Goal: Task Accomplishment & Management: Manage account settings

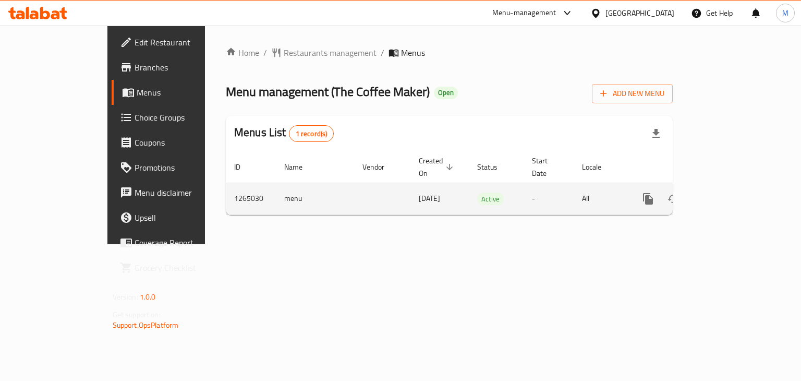
click at [736, 190] on link "enhanced table" at bounding box center [723, 198] width 25 height 25
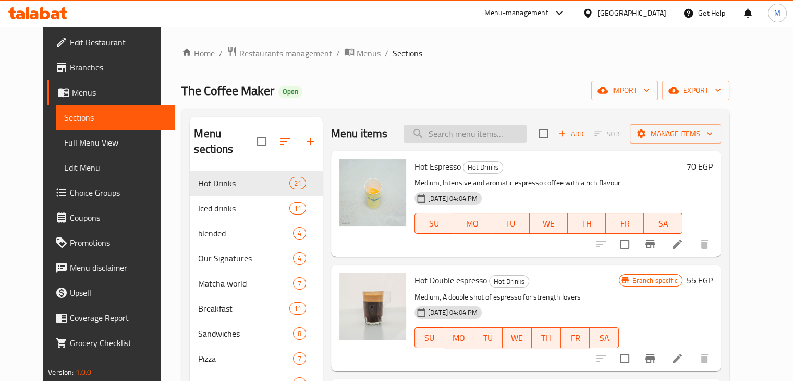
click at [466, 132] on input "search" at bounding box center [465, 134] width 123 height 18
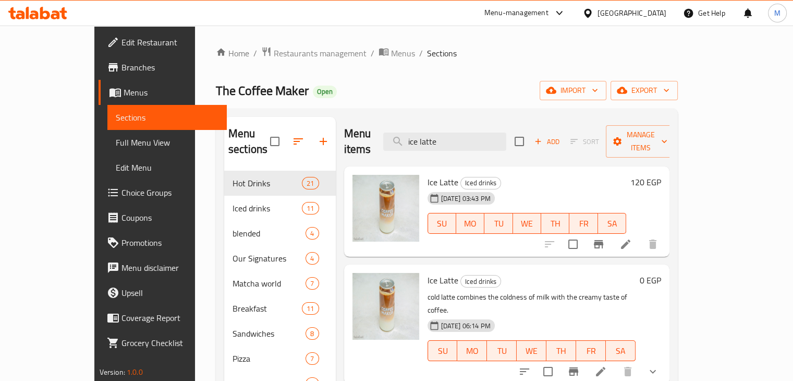
type input "ice latte"
click at [603, 240] on icon "Branch-specific-item" at bounding box center [598, 244] width 9 height 8
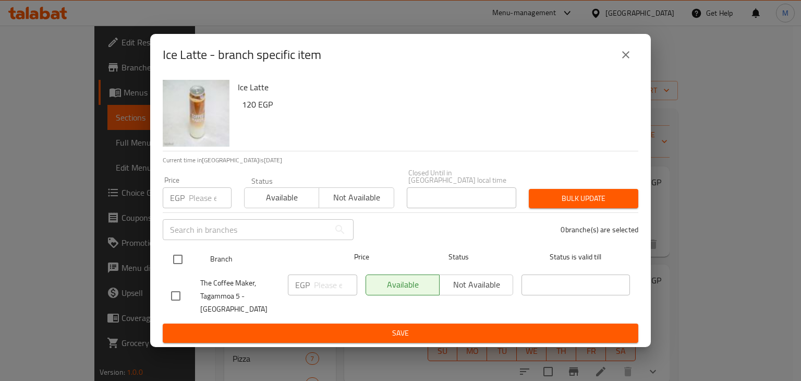
click at [181, 257] on input "checkbox" at bounding box center [178, 259] width 22 height 22
checkbox input "true"
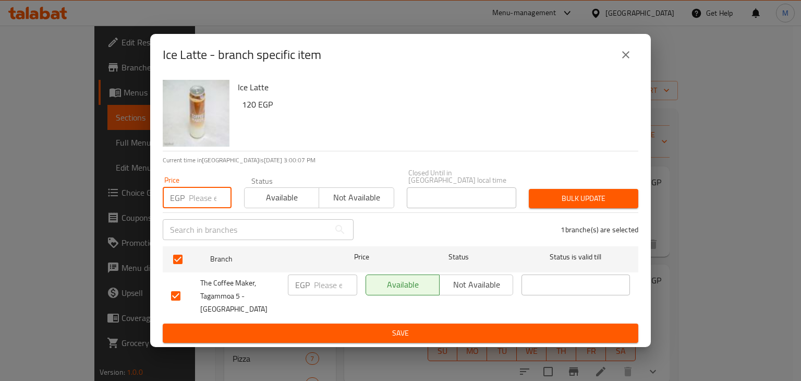
click at [193, 201] on input "number" at bounding box center [210, 197] width 43 height 21
type input "125"
click at [289, 201] on span "Available" at bounding box center [282, 197] width 66 height 15
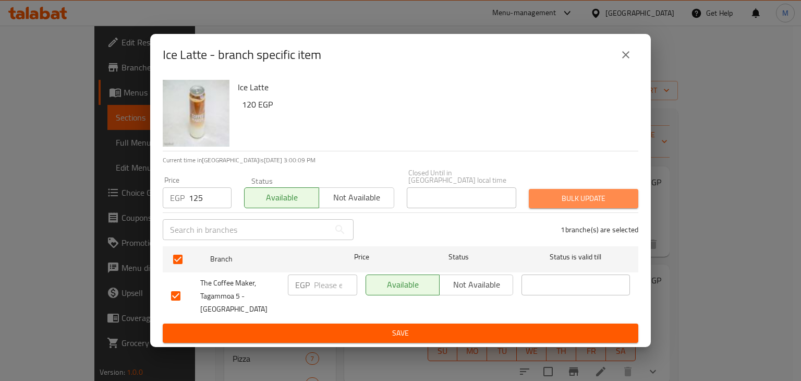
click at [601, 203] on span "Bulk update" at bounding box center [583, 198] width 93 height 13
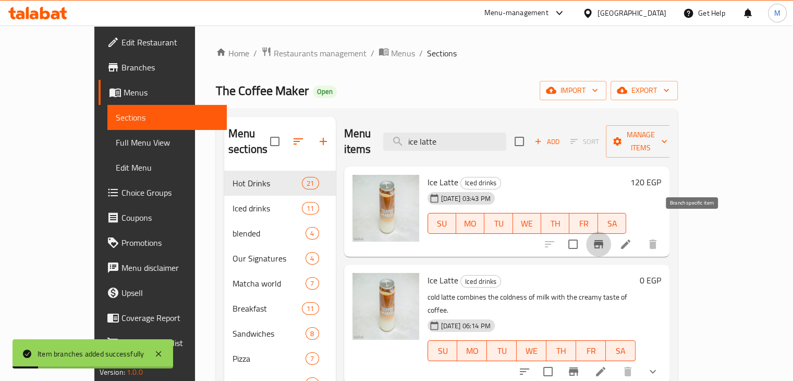
click at [603, 240] on icon "Branch-specific-item" at bounding box center [598, 244] width 9 height 8
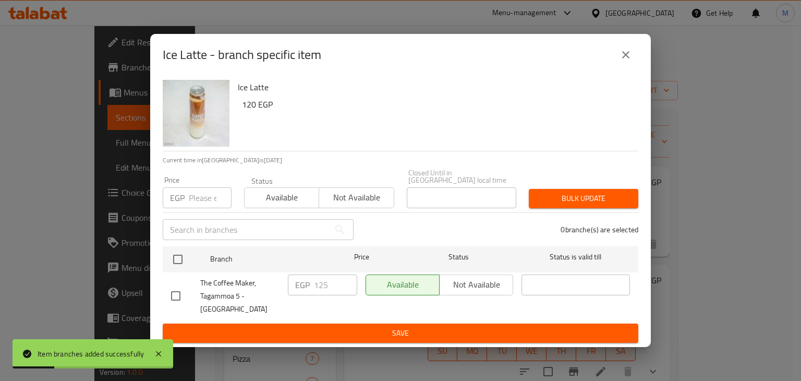
click at [157, 266] on div "Ice Latte 120 EGP Current time in [GEOGRAPHIC_DATA] is [DATE] Price EGP Price S…" at bounding box center [400, 212] width 501 height 272
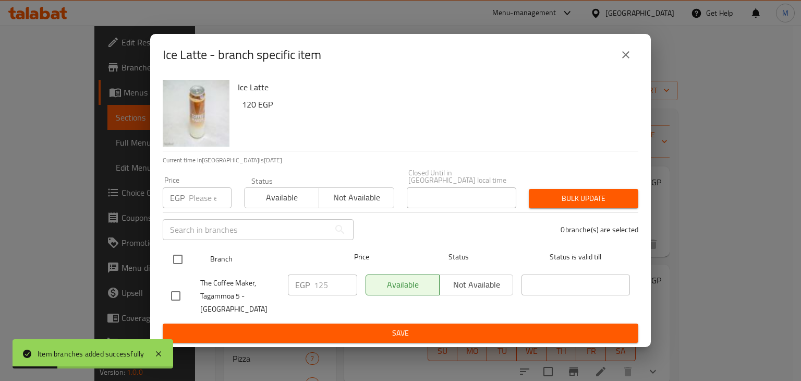
click at [169, 264] on input "checkbox" at bounding box center [178, 259] width 22 height 22
checkbox input "true"
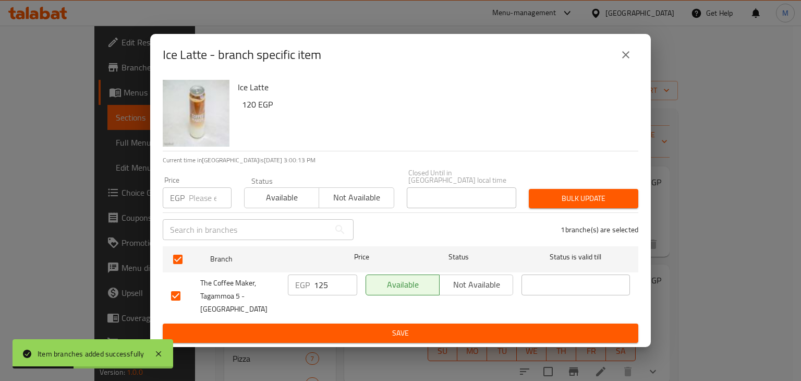
click at [185, 194] on div "EGP Price" at bounding box center [197, 197] width 69 height 21
type input "120"
click at [284, 203] on span "Available" at bounding box center [282, 197] width 66 height 15
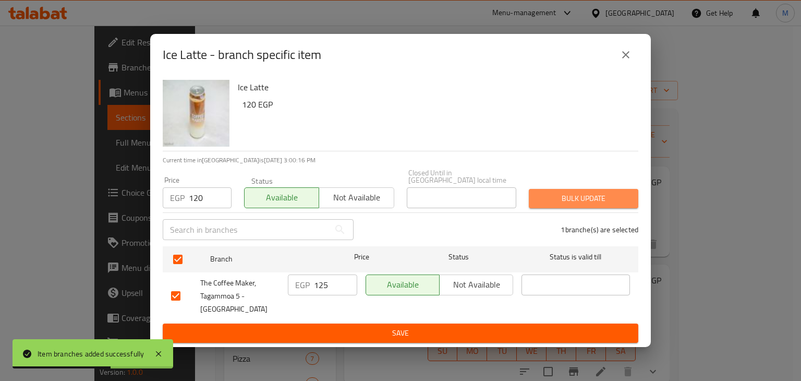
click at [601, 203] on span "Bulk update" at bounding box center [583, 198] width 93 height 13
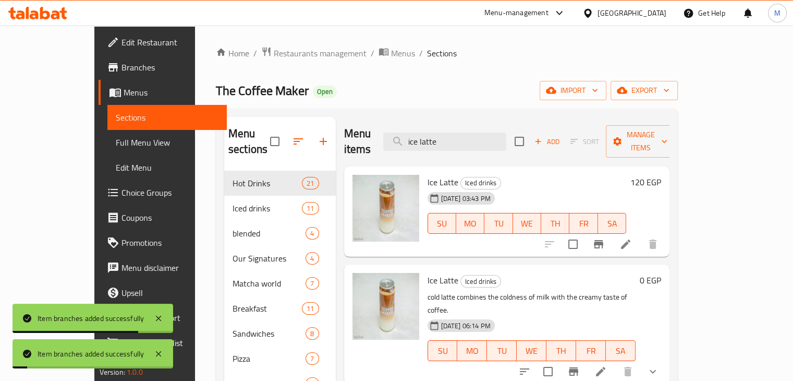
click at [659, 365] on icon "show more" at bounding box center [653, 371] width 13 height 13
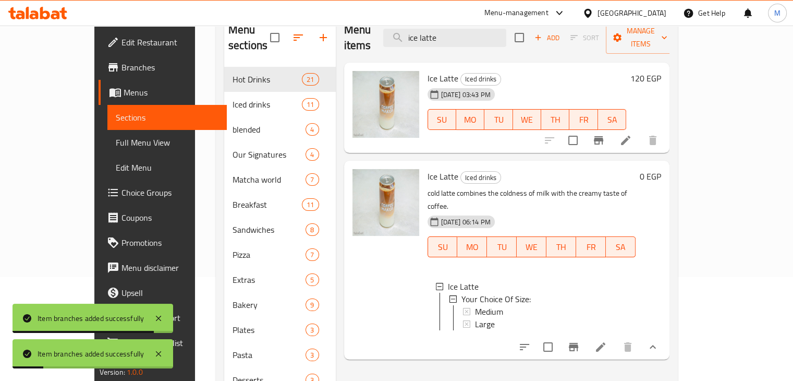
scroll to position [113, 0]
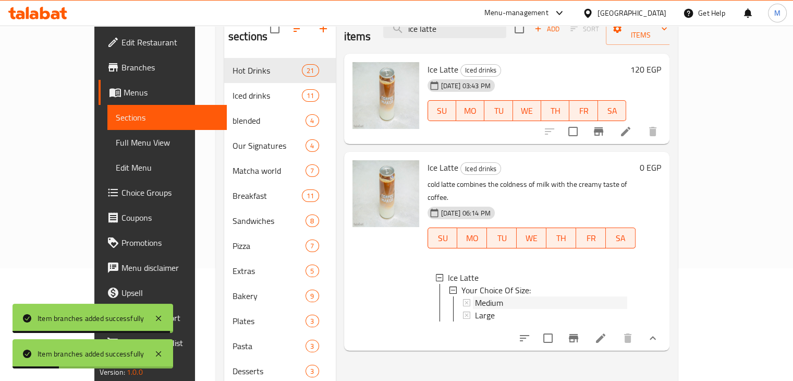
click at [475, 296] on span "Medium" at bounding box center [489, 302] width 28 height 13
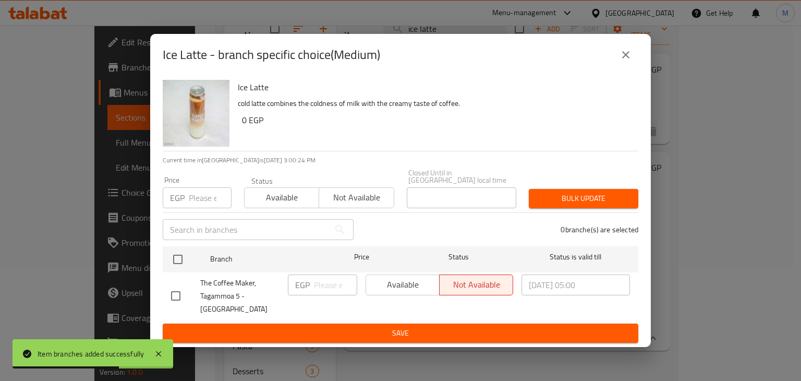
click at [621, 61] on icon "close" at bounding box center [625, 54] width 13 height 13
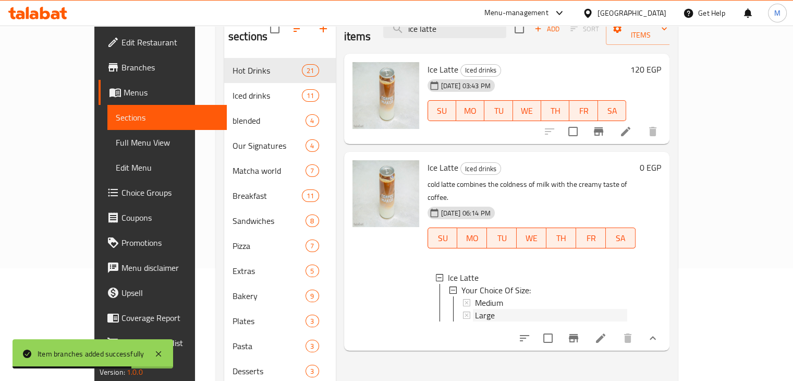
click at [475, 309] on span "Large" at bounding box center [485, 315] width 20 height 13
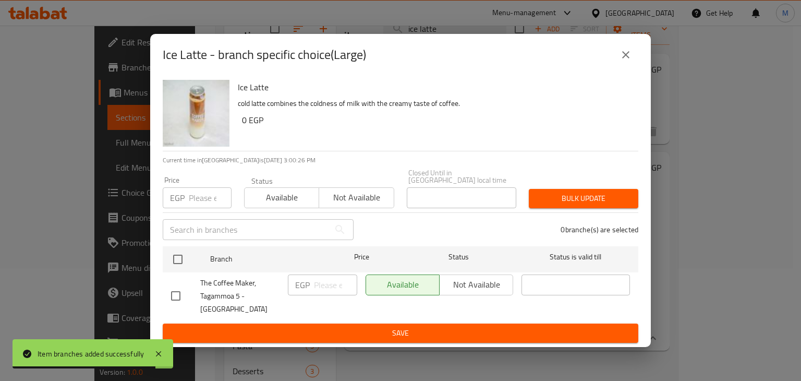
click at [640, 60] on div "Ice Latte - branch specific choice(Large)" at bounding box center [400, 55] width 501 height 42
click at [639, 60] on div "Ice Latte - branch specific choice(Large)" at bounding box center [400, 55] width 501 height 42
click at [626, 61] on icon "close" at bounding box center [625, 54] width 13 height 13
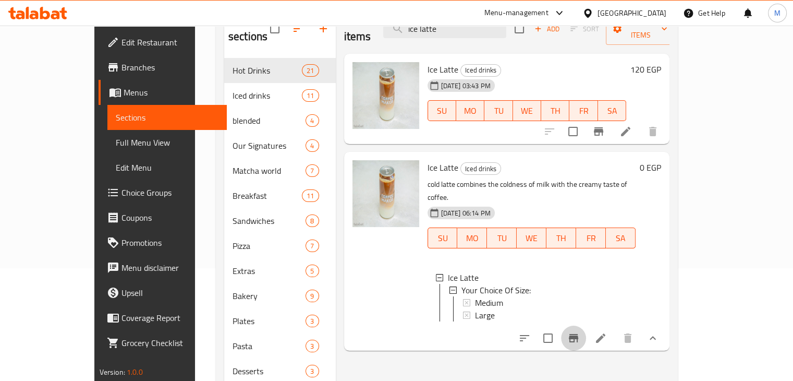
click at [580, 332] on icon "Branch-specific-item" at bounding box center [573, 338] width 13 height 13
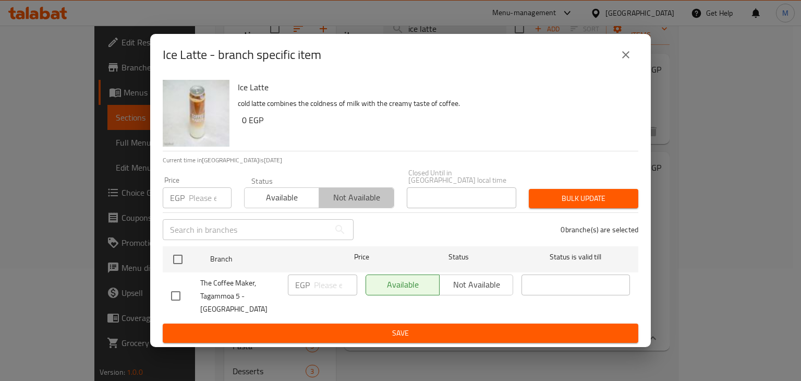
click at [353, 202] on span "Not available" at bounding box center [356, 197] width 66 height 15
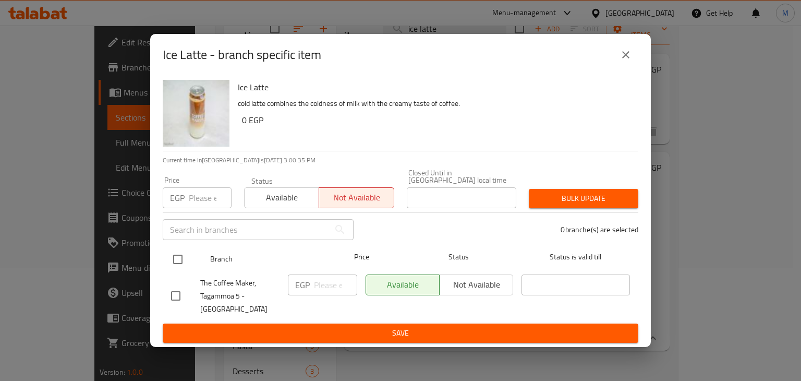
click at [175, 260] on input "checkbox" at bounding box center [178, 259] width 22 height 22
checkbox input "true"
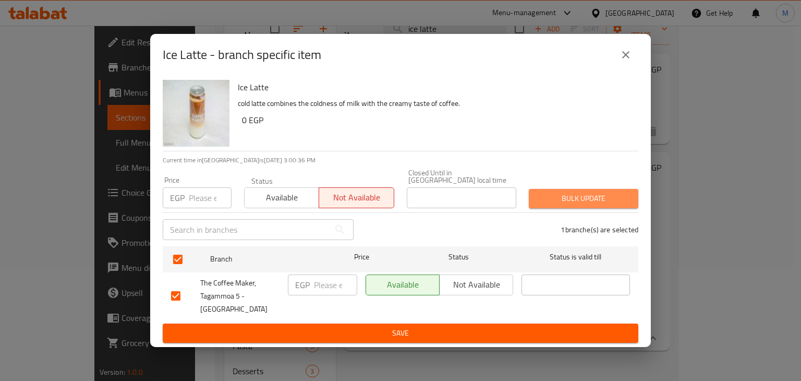
click at [558, 199] on span "Bulk update" at bounding box center [583, 198] width 93 height 13
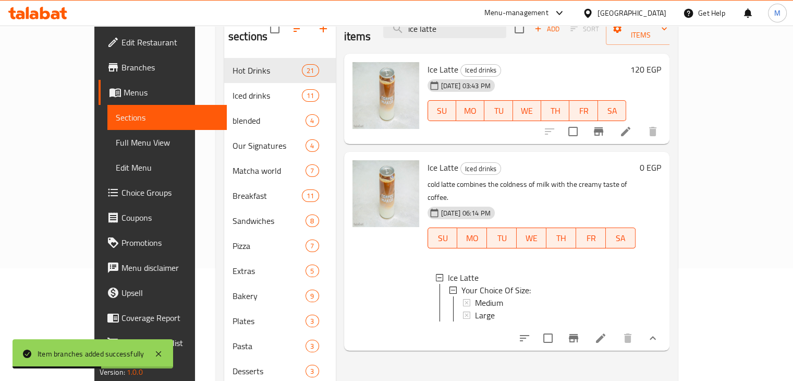
click at [48, 15] on icon at bounding box center [45, 13] width 10 height 13
